Goal: Find specific page/section: Find specific page/section

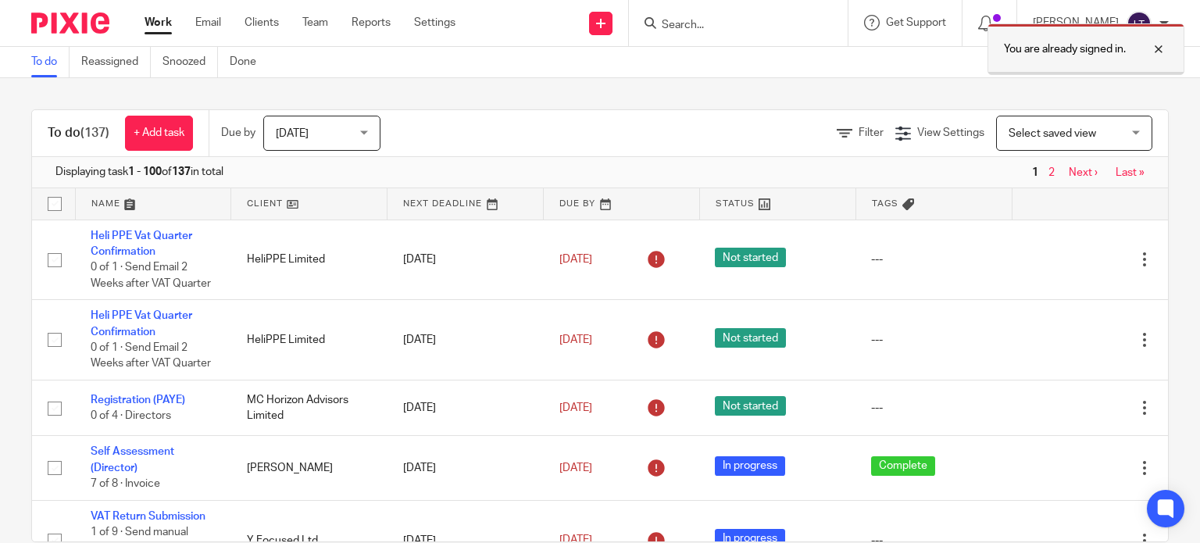
click at [1163, 44] on div at bounding box center [1147, 49] width 42 height 19
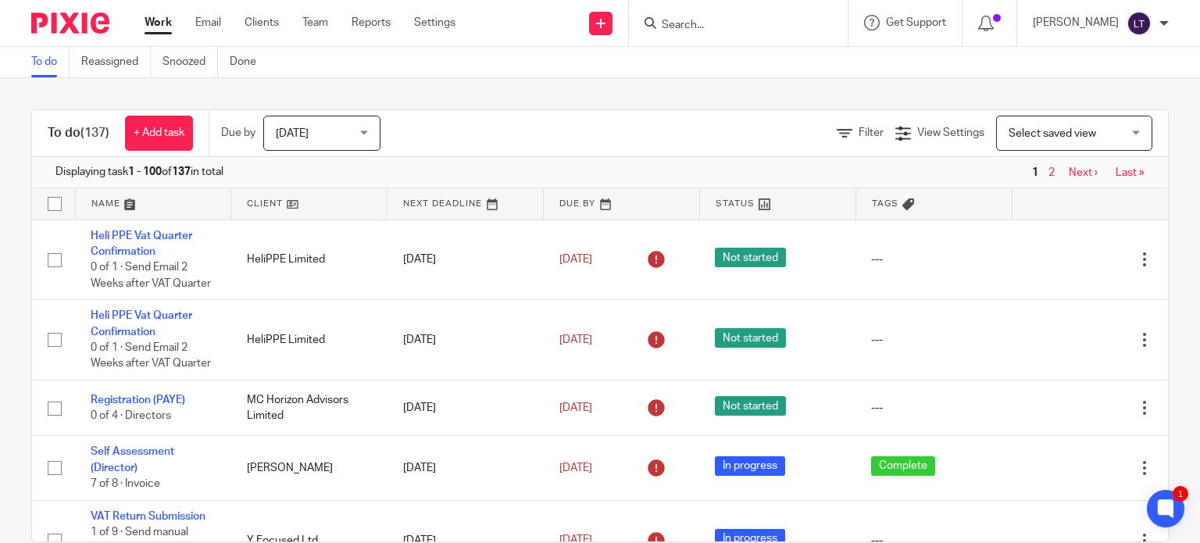
click at [772, 17] on form at bounding box center [743, 23] width 166 height 20
click at [737, 28] on input "Search" at bounding box center [730, 26] width 141 height 14
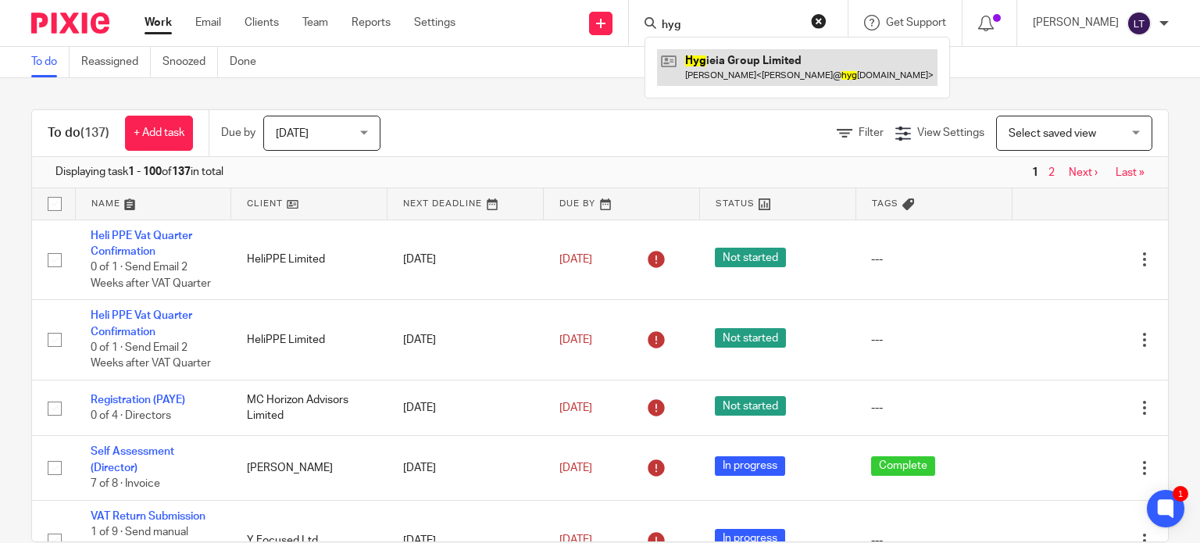
type input "hyg"
click at [745, 59] on link at bounding box center [797, 67] width 280 height 36
